Goal: Use online tool/utility: Use online tool/utility

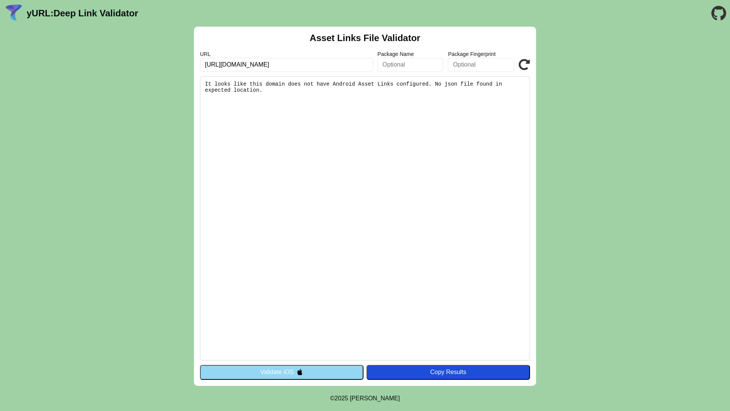
click at [522, 63] on icon at bounding box center [524, 64] width 11 height 11
click at [327, 66] on input "[URL][DOMAIN_NAME]" at bounding box center [286, 65] width 173 height 14
click at [327, 66] on input "https://mixr.webecast.atreemo.uk/ecast/EcastClick?opcode=145&ecastitemid=17149&…" at bounding box center [286, 65] width 173 height 14
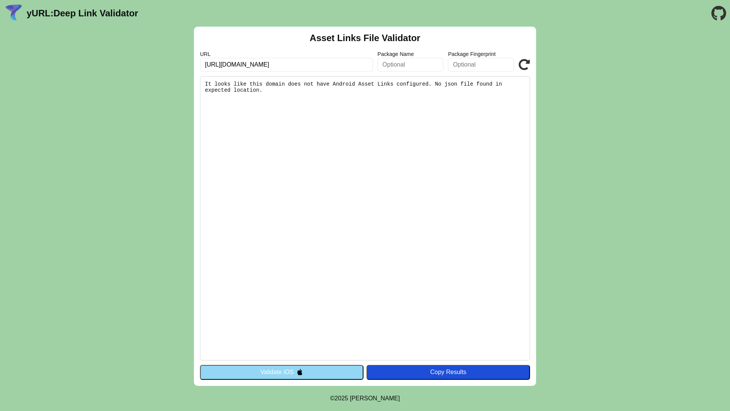
click at [327, 66] on input "https://mixr.webecast.atreemo.uk/ecast/EcastClick?opcode=145&ecastitemid=17149&…" at bounding box center [286, 65] width 173 height 14
paste input "https://sg589.preprod.stagedev2.com/.well-known/apple-app-site-association"
type input "https://sg589.preprod.stagedev2.com/.well-known/apple-app-site-association"
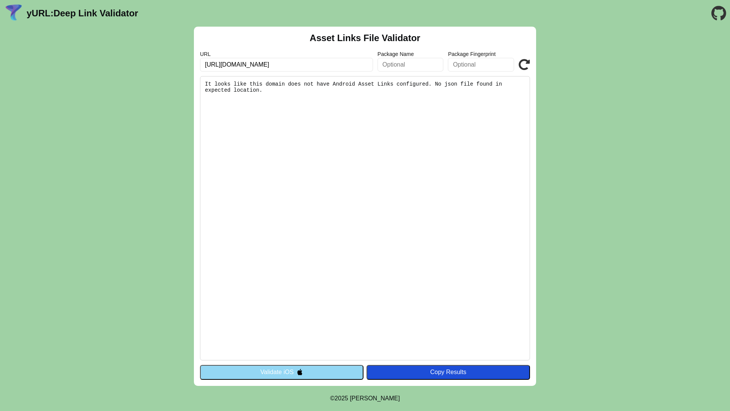
scroll to position [0, 0]
click at [526, 67] on icon at bounding box center [524, 64] width 11 height 11
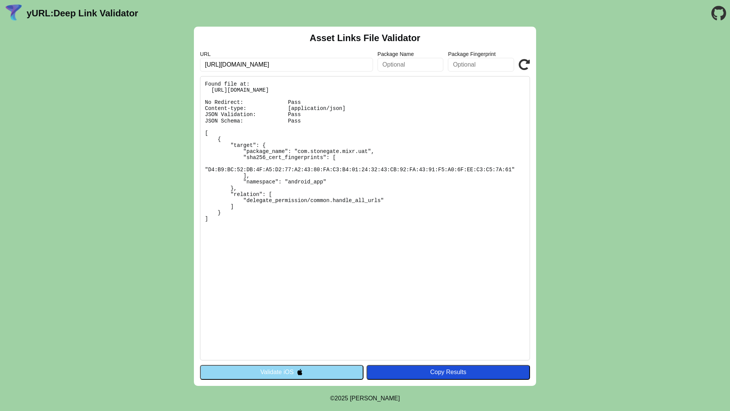
click at [282, 63] on input "https://sg589.preprod.stagedev2.com/.well-known/apple-app-site-association" at bounding box center [286, 65] width 173 height 14
paste input "[URL][DOMAIN_NAME]"
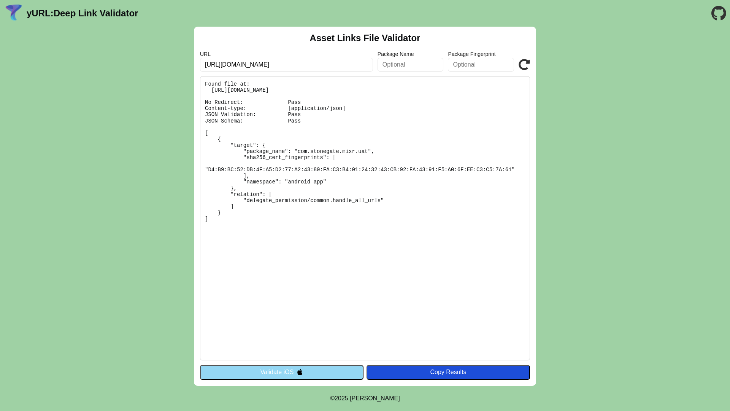
type input "[URL][DOMAIN_NAME]"
click at [527, 65] on icon at bounding box center [524, 64] width 11 height 11
click at [524, 66] on icon at bounding box center [524, 64] width 11 height 11
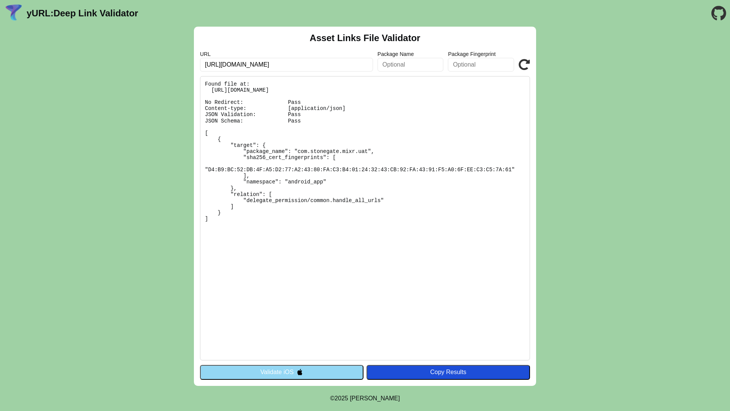
click at [290, 64] on input "https://sg589.preprod.stagedev2.com/.well-known/assetlinks.json" at bounding box center [286, 65] width 173 height 14
click at [290, 65] on input "https://sg589.preprod.stagedev2.com/.well-known/assetlinks.json" at bounding box center [286, 65] width 173 height 14
paste input "https://mixr.co.uk/.well-known/assetlinks.json"
type input "https://mixr.co.uk/.well-known/assetlinks.json"
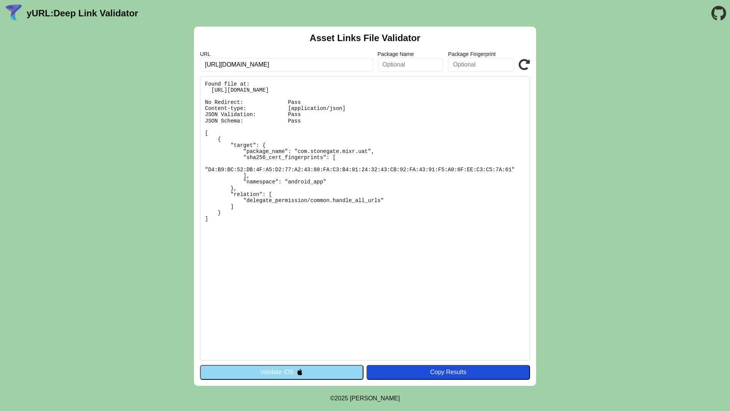
click at [522, 65] on icon at bounding box center [524, 64] width 11 height 11
click at [525, 65] on icon at bounding box center [524, 64] width 11 height 11
click at [525, 64] on icon at bounding box center [524, 64] width 11 height 11
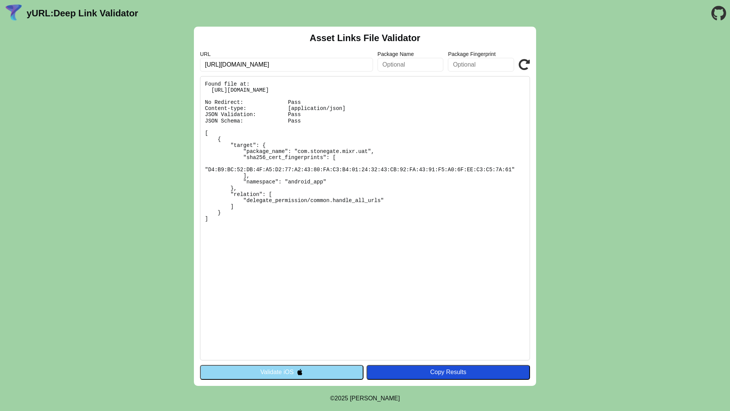
click at [525, 64] on icon at bounding box center [524, 64] width 11 height 11
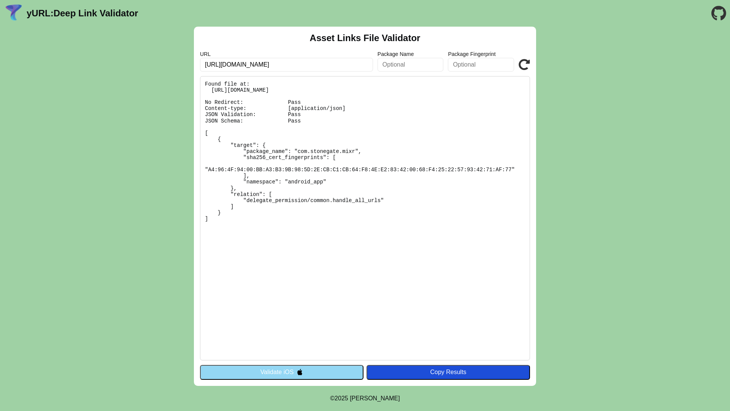
click at [525, 64] on icon at bounding box center [524, 64] width 11 height 11
click at [252, 62] on input "[URL][DOMAIN_NAME]" at bounding box center [286, 65] width 173 height 14
paste input "pple-app-site-associati"
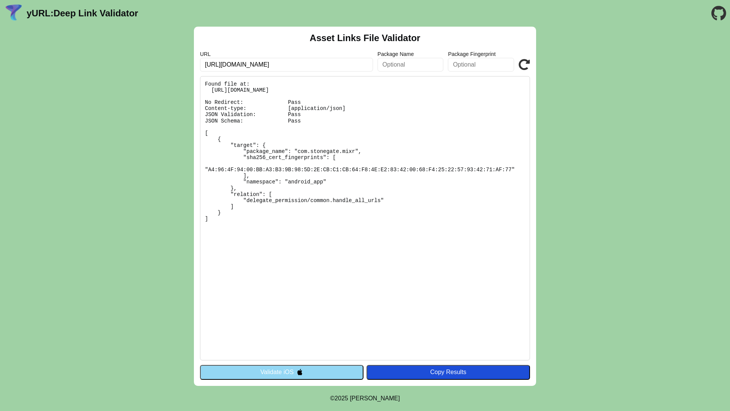
type input "[URL][DOMAIN_NAME]"
click at [523, 65] on icon at bounding box center [524, 64] width 11 height 11
drag, startPoint x: 0, startPoint y: 0, endPoint x: 525, endPoint y: 64, distance: 528.6
click at [525, 64] on icon at bounding box center [524, 64] width 11 height 11
click at [269, 65] on input "[URL][DOMAIN_NAME]" at bounding box center [286, 65] width 173 height 14
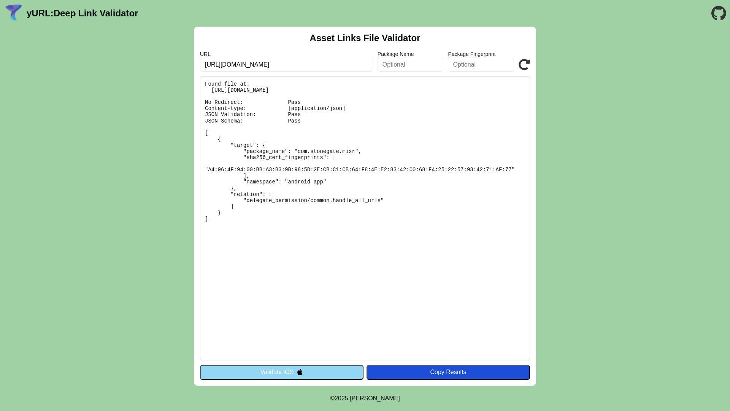
click at [269, 65] on input "[URL][DOMAIN_NAME]" at bounding box center [286, 65] width 173 height 14
paste input "https://sg589.preprod.stagedev2.com/.well-known/assetlinks.json"
type input "https://sg589.preprod.stagedev2.com/.well-known/assetlinks.json"
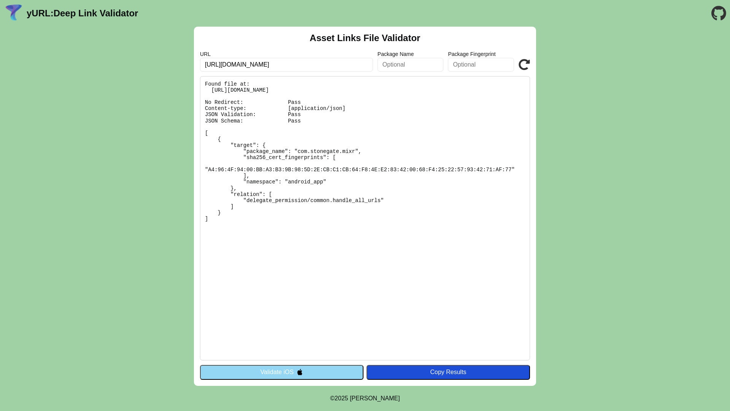
scroll to position [0, 0]
click at [528, 63] on icon at bounding box center [524, 64] width 11 height 11
